Goal: Information Seeking & Learning: Learn about a topic

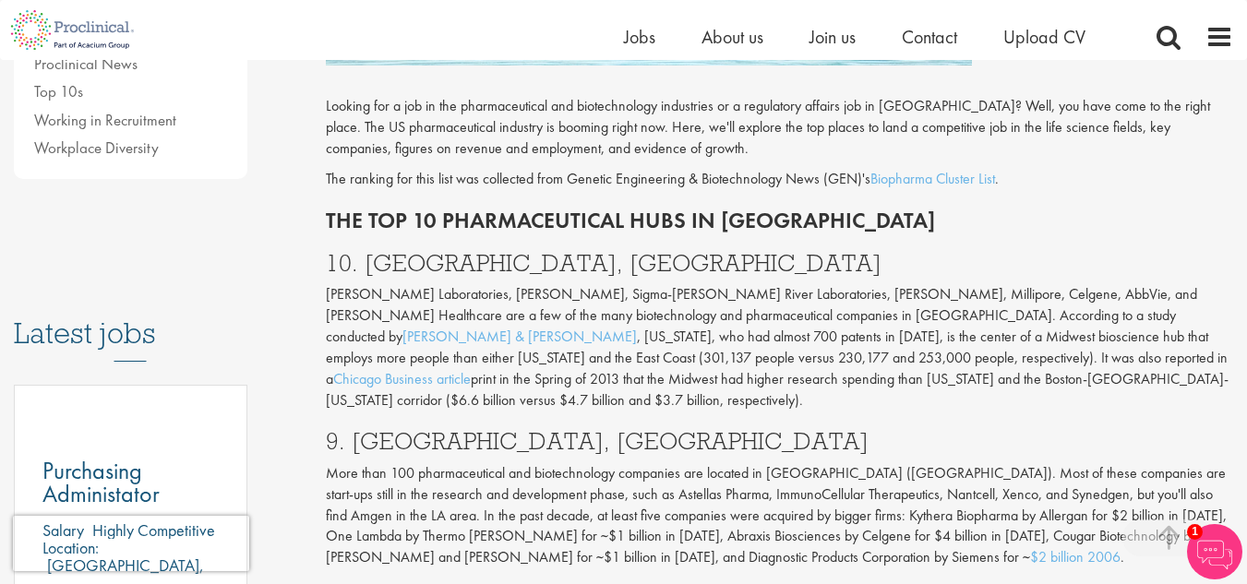
scroll to position [724, 0]
click at [629, 331] on p "[PERSON_NAME] Laboratories, [PERSON_NAME], Sigma-[PERSON_NAME] River Laboratori…" at bounding box center [780, 348] width 908 height 126
click at [610, 330] on p "[PERSON_NAME] Laboratories, [PERSON_NAME], Sigma-[PERSON_NAME] River Laboratori…" at bounding box center [780, 348] width 908 height 126
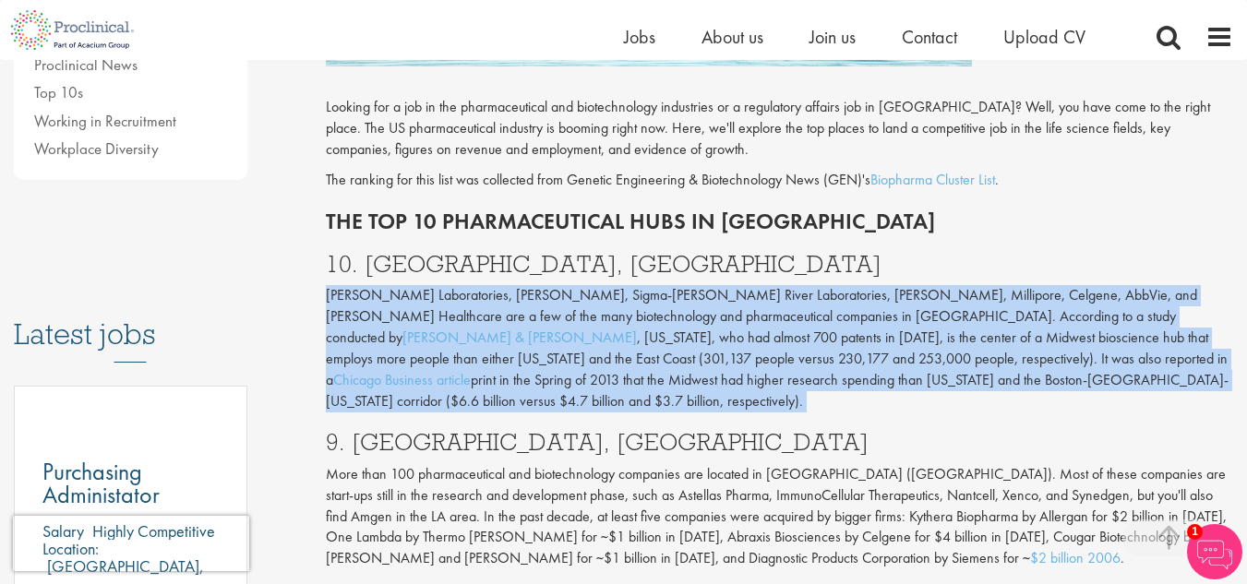
click at [610, 330] on p "[PERSON_NAME] Laboratories, [PERSON_NAME], Sigma-[PERSON_NAME] River Laboratori…" at bounding box center [780, 348] width 908 height 126
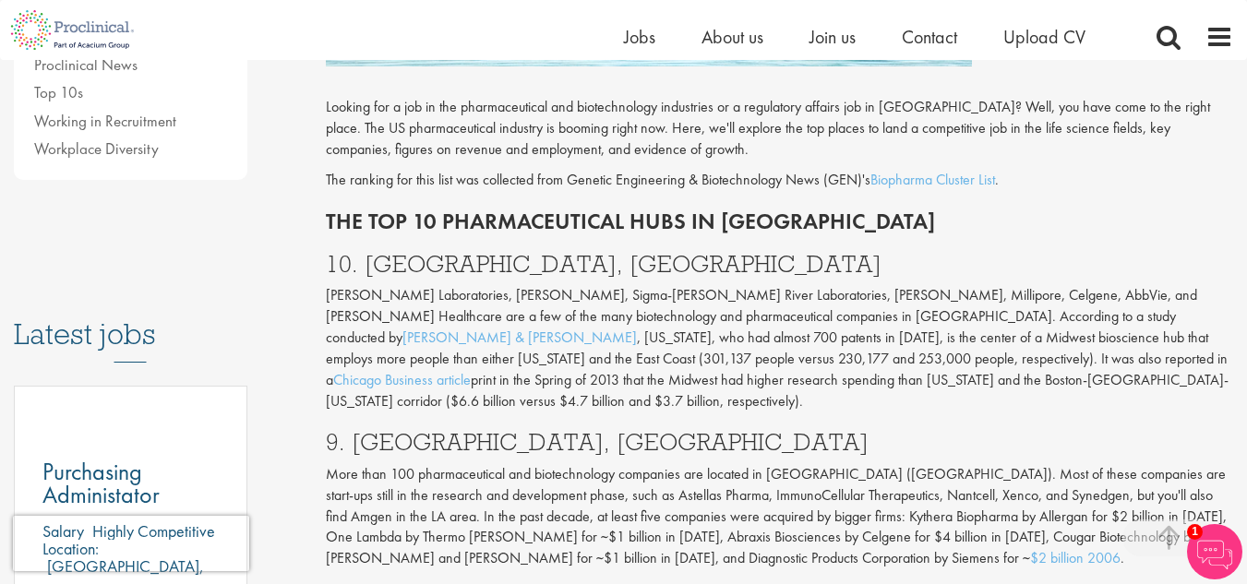
click at [593, 333] on p "[PERSON_NAME] Laboratories, [PERSON_NAME], Sigma-[PERSON_NAME] River Laboratori…" at bounding box center [780, 348] width 908 height 126
click at [350, 326] on p "[PERSON_NAME] Laboratories, [PERSON_NAME], Sigma-[PERSON_NAME] River Laboratori…" at bounding box center [780, 348] width 908 height 126
click at [398, 337] on p "[PERSON_NAME] Laboratories, [PERSON_NAME], Sigma-[PERSON_NAME] River Laboratori…" at bounding box center [780, 348] width 908 height 126
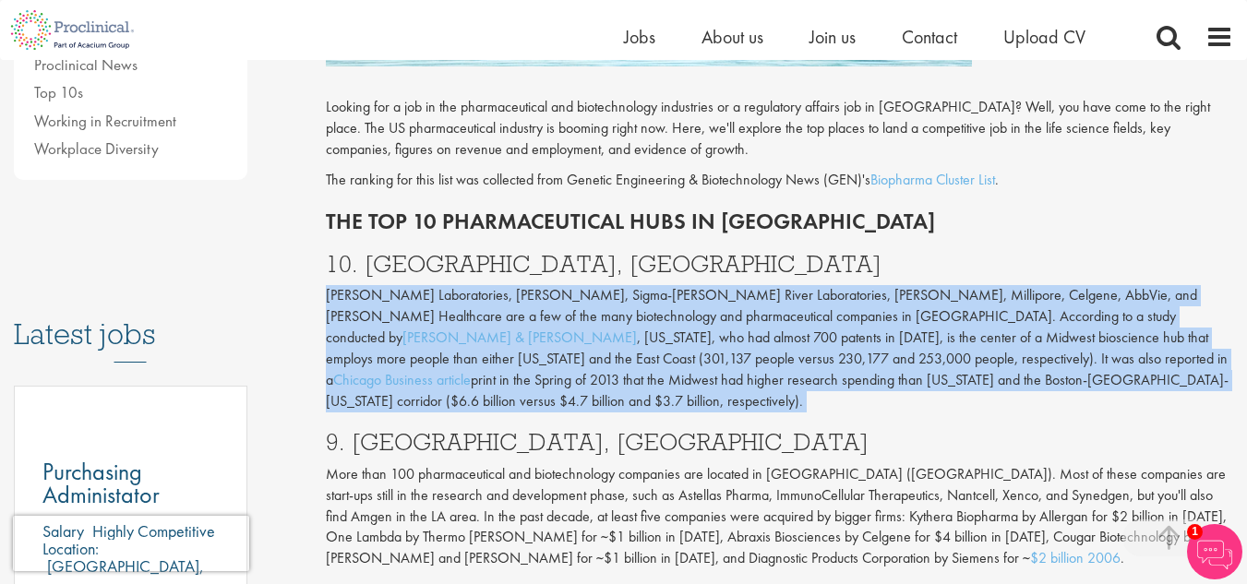
click at [398, 337] on p "[PERSON_NAME] Laboratories, [PERSON_NAME], Sigma-[PERSON_NAME] River Laboratori…" at bounding box center [780, 348] width 908 height 126
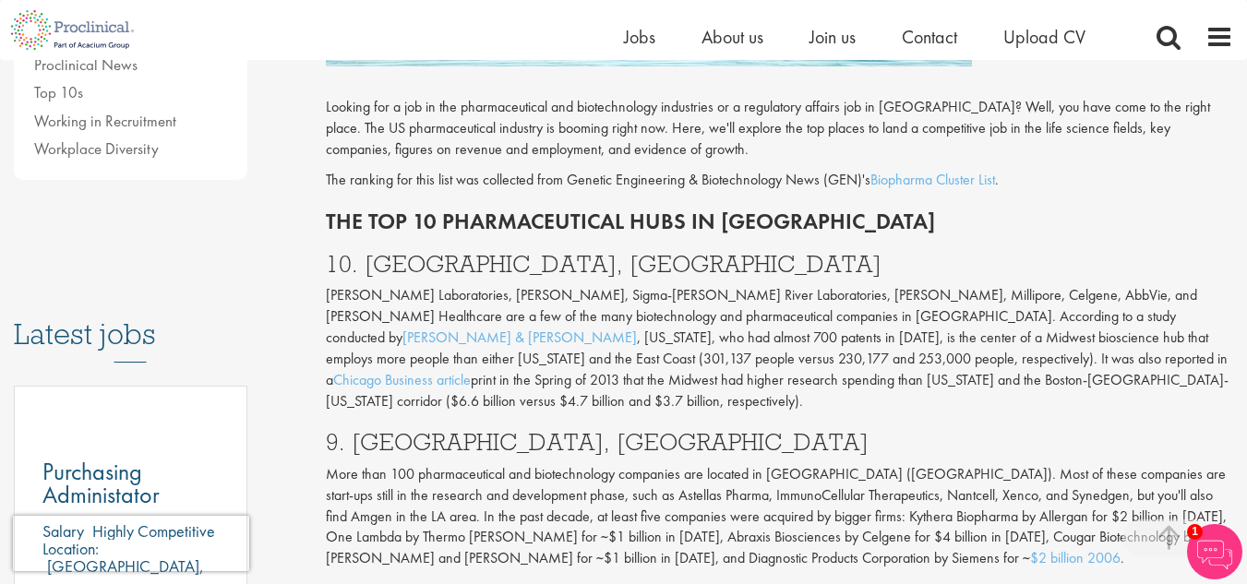
click at [543, 335] on p "[PERSON_NAME] Laboratories, [PERSON_NAME], Sigma-[PERSON_NAME] River Laboratori…" at bounding box center [780, 348] width 908 height 126
click at [562, 334] on p "[PERSON_NAME] Laboratories, [PERSON_NAME], Sigma-[PERSON_NAME] River Laboratori…" at bounding box center [780, 348] width 908 height 126
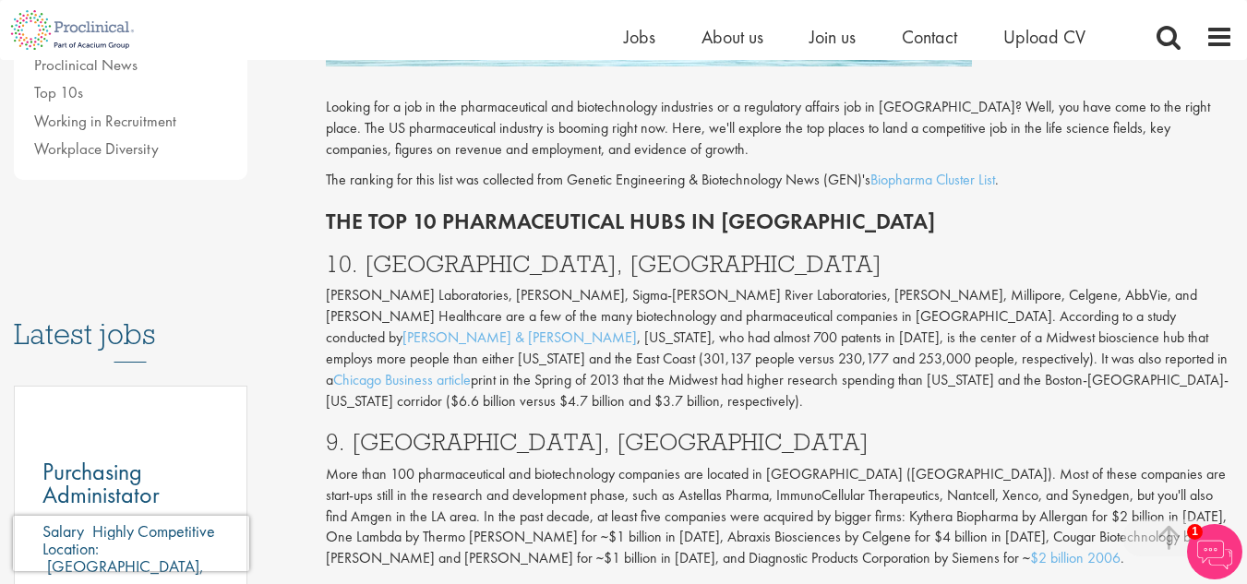
click at [495, 335] on p "[PERSON_NAME] Laboratories, [PERSON_NAME], Sigma-[PERSON_NAME] River Laboratori…" at bounding box center [780, 348] width 908 height 126
